Goal: Transaction & Acquisition: Purchase product/service

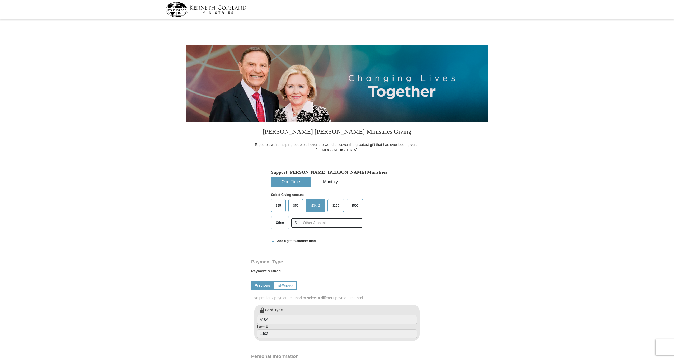
select select "CO"
click at [295, 179] on button "One-Time" at bounding box center [290, 182] width 39 height 10
click at [297, 210] on span "$50" at bounding box center [295, 206] width 11 height 8
click at [0, 0] on input "$50" at bounding box center [0, 0] width 0 height 0
click at [286, 286] on link "Different" at bounding box center [285, 285] width 22 height 9
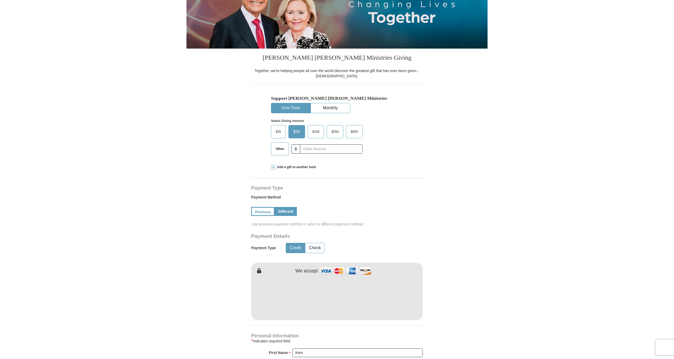
scroll to position [75, 0]
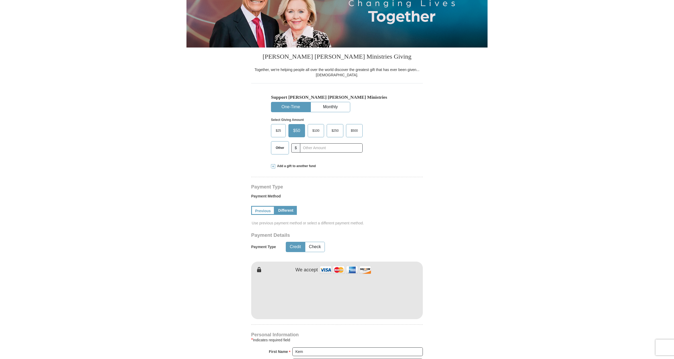
click at [293, 242] on button "Credit" at bounding box center [295, 247] width 19 height 10
click at [390, 210] on div "Previous Different" at bounding box center [337, 210] width 172 height 18
click at [266, 211] on link "Previous" at bounding box center [262, 210] width 22 height 9
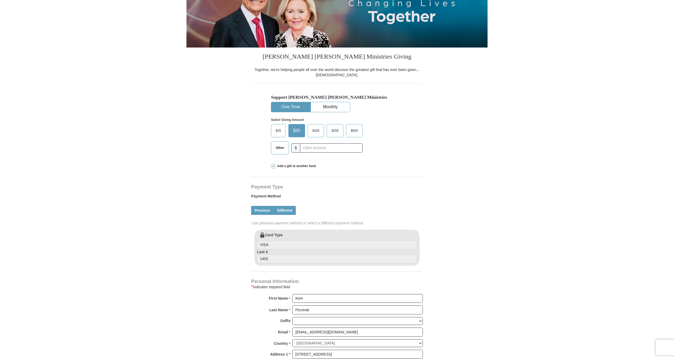
click at [286, 211] on link "Different" at bounding box center [285, 210] width 22 height 9
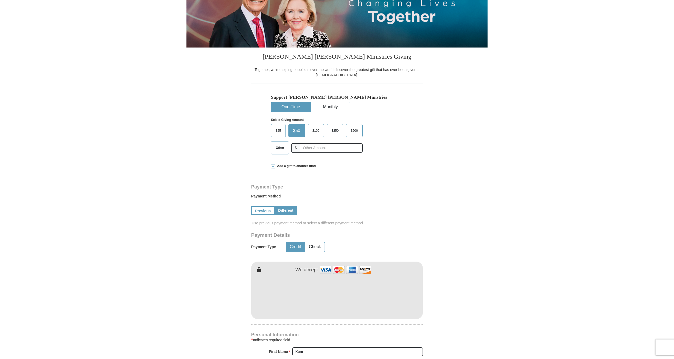
click at [363, 227] on div "Payment Type Payment Method Previous Different Use previous payment method or s…" at bounding box center [337, 252] width 172 height 134
click at [286, 209] on link "Different" at bounding box center [286, 210] width 22 height 9
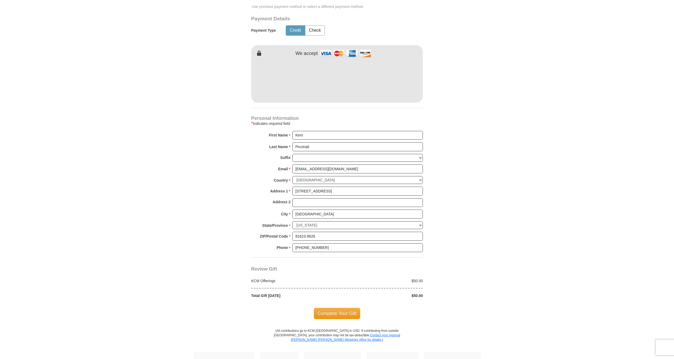
scroll to position [292, 0]
click at [352, 308] on span "Complete Your Gift" at bounding box center [337, 313] width 47 height 11
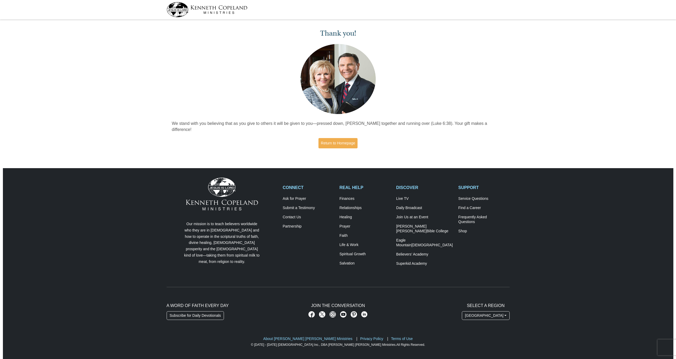
drag, startPoint x: 441, startPoint y: 352, endPoint x: 441, endPoint y: 355, distance: 3.2
click at [441, 352] on html "Thank you! We stand with you believing that as you give to others it will be gi…" at bounding box center [338, 180] width 676 height 361
click at [433, 359] on html "Thank you! We stand with you believing that as you give to others it will be gi…" at bounding box center [338, 180] width 676 height 361
drag, startPoint x: 423, startPoint y: 359, endPoint x: 427, endPoint y: 356, distance: 4.5
click at [421, 359] on html "Thank you! We stand with you believing that as you give to others it will be gi…" at bounding box center [338, 180] width 676 height 361
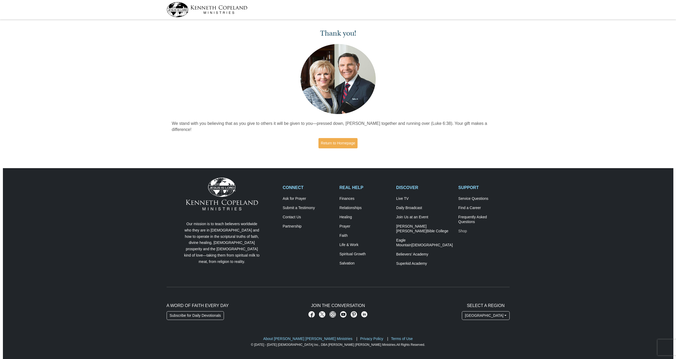
click at [465, 229] on link "Shop" at bounding box center [483, 231] width 51 height 5
